Goal: Information Seeking & Learning: Learn about a topic

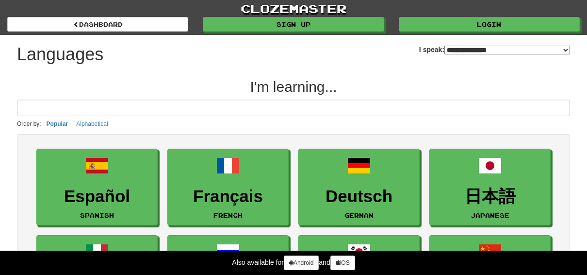
select select "*******"
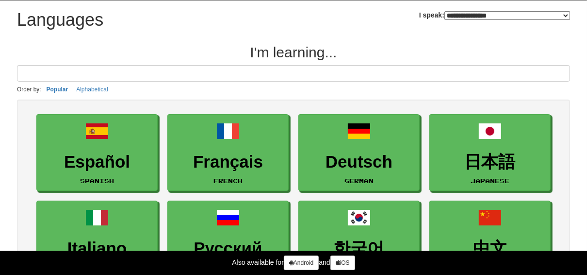
scroll to position [155, 0]
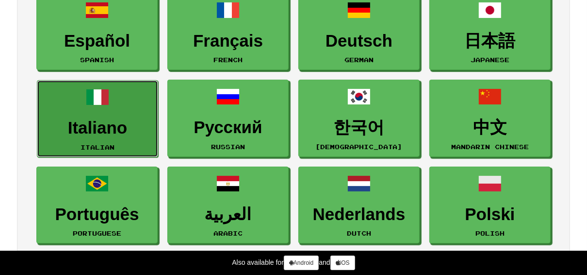
click at [77, 128] on h3 "Italiano" at bounding box center [97, 127] width 111 height 19
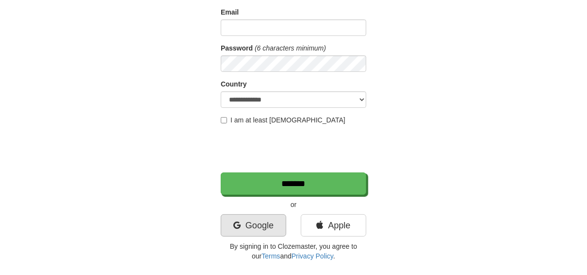
scroll to position [116, 0]
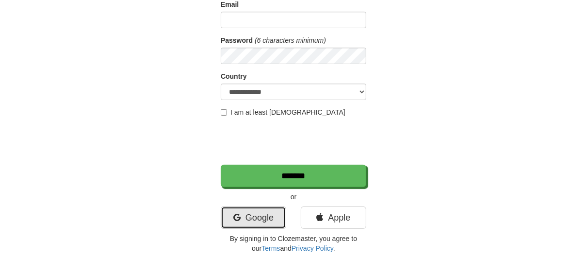
click at [258, 216] on link "Google" at bounding box center [253, 217] width 65 height 22
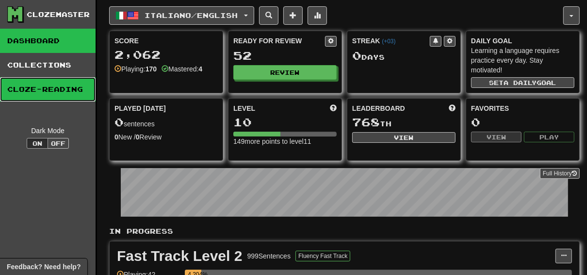
click at [55, 96] on link "Cloze-Reading" at bounding box center [48, 89] width 96 height 24
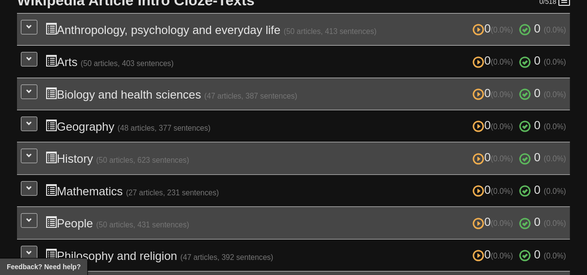
scroll to position [63, 0]
